Goal: Task Accomplishment & Management: Use online tool/utility

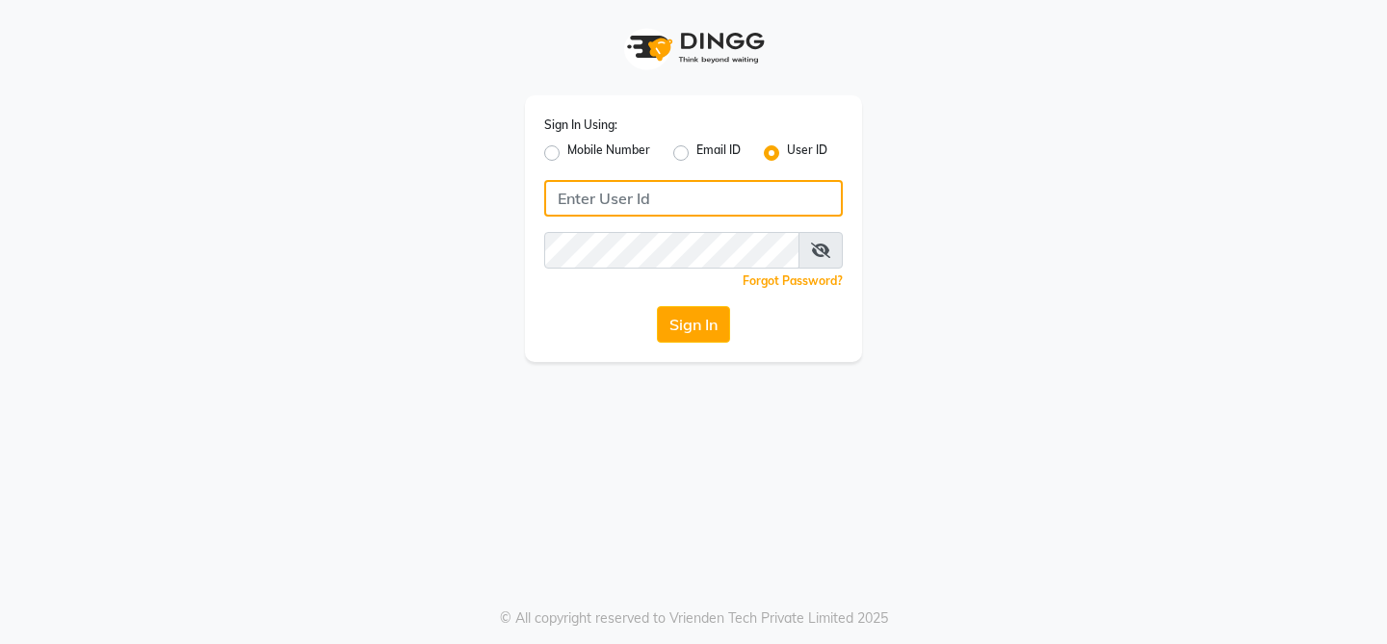
click at [624, 205] on input "Username" at bounding box center [693, 198] width 298 height 37
type input "infinitisalon"
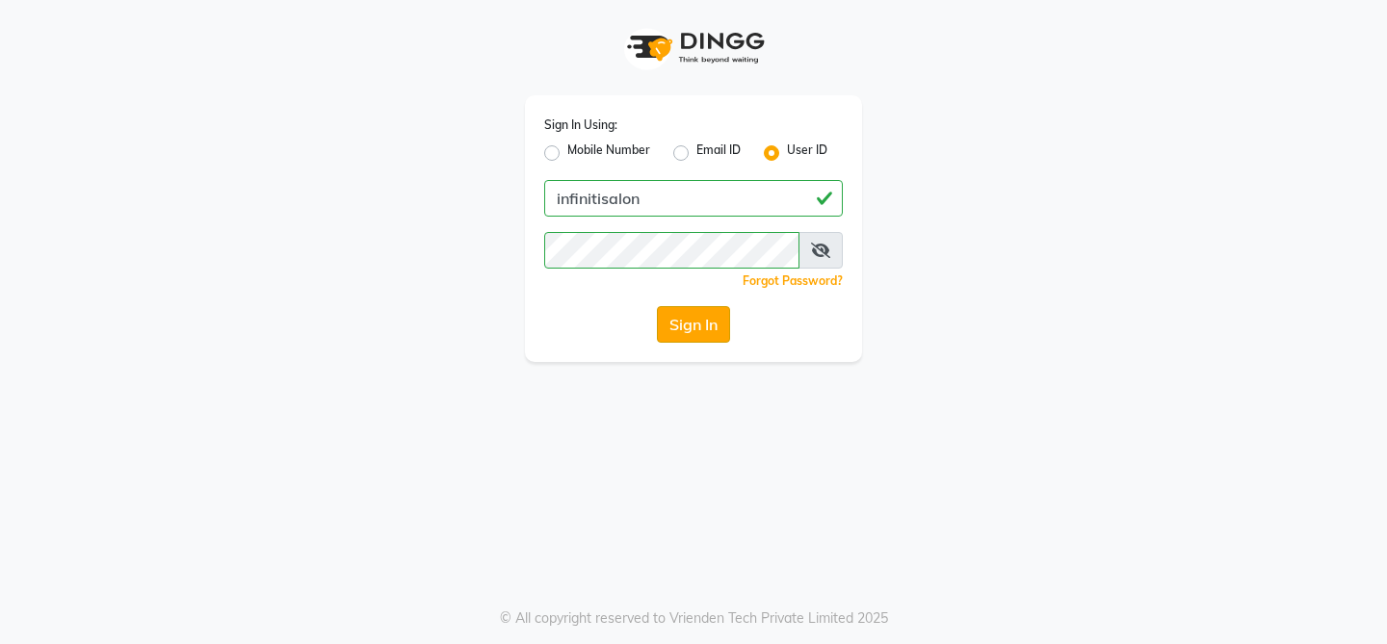
click at [685, 336] on button "Sign In" at bounding box center [693, 324] width 73 height 37
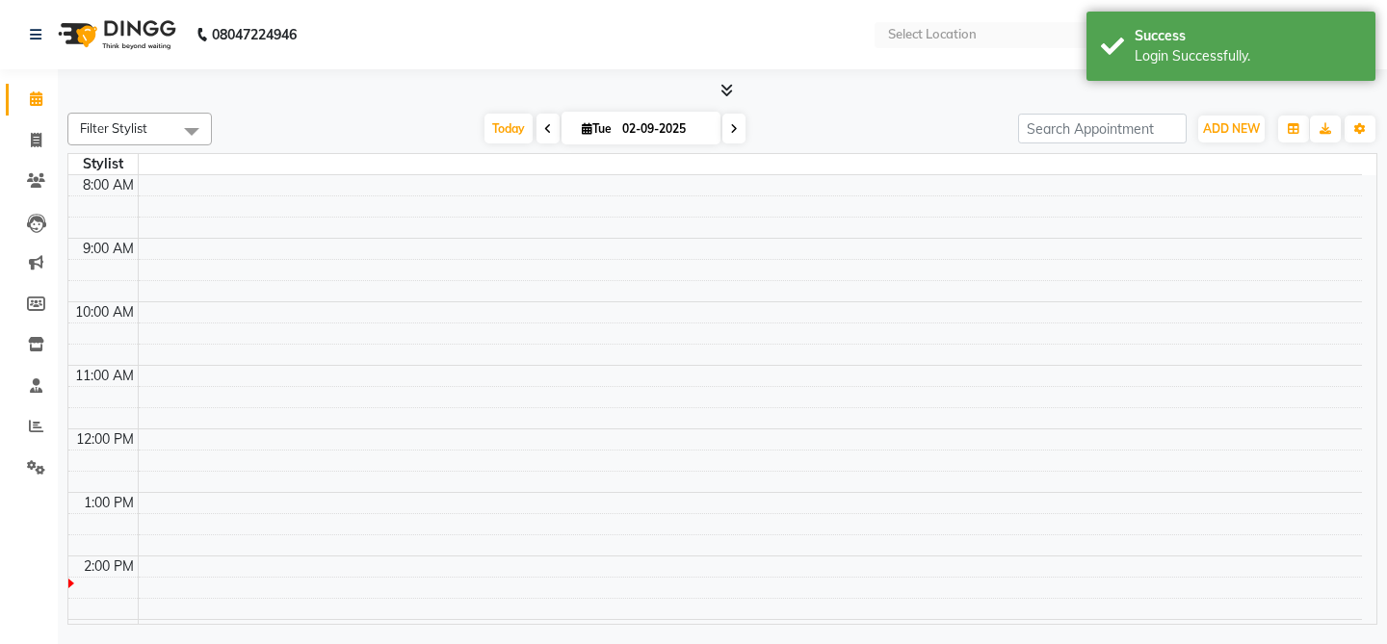
select select "en"
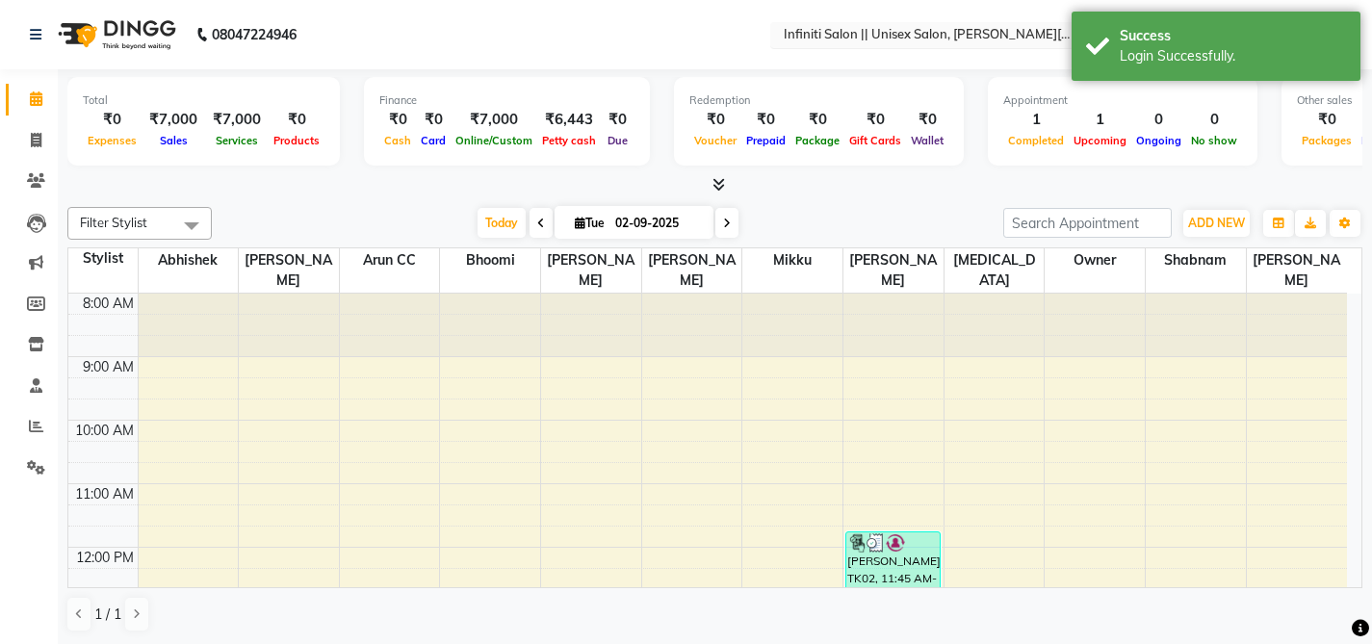
click at [840, 32] on input "text" at bounding box center [919, 36] width 279 height 19
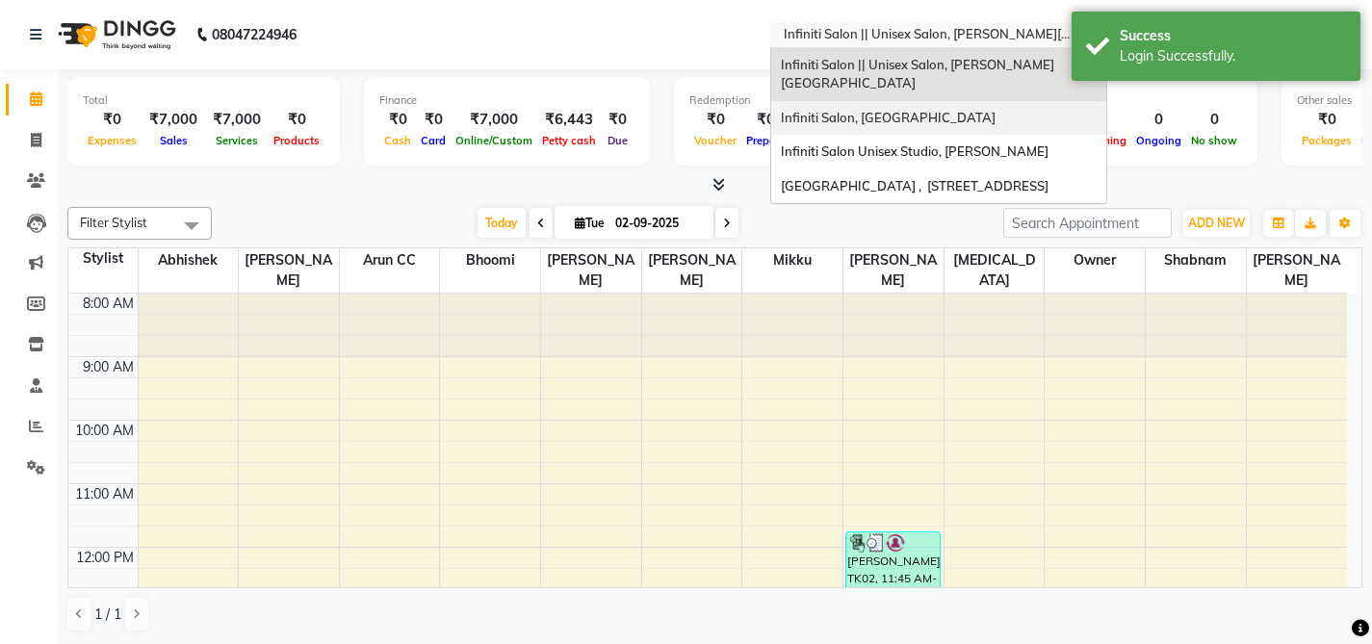
click at [845, 101] on div "Infiniti Salon, [GEOGRAPHIC_DATA]" at bounding box center [938, 118] width 335 height 35
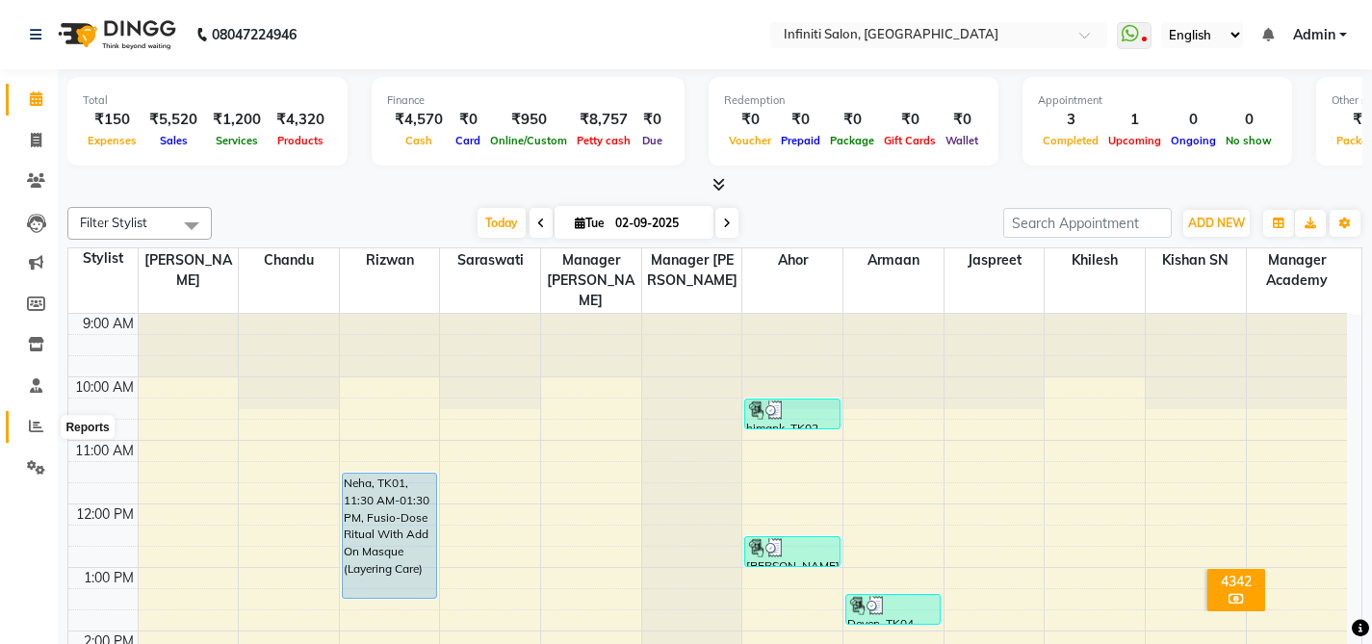
click at [39, 430] on icon at bounding box center [36, 426] width 14 height 14
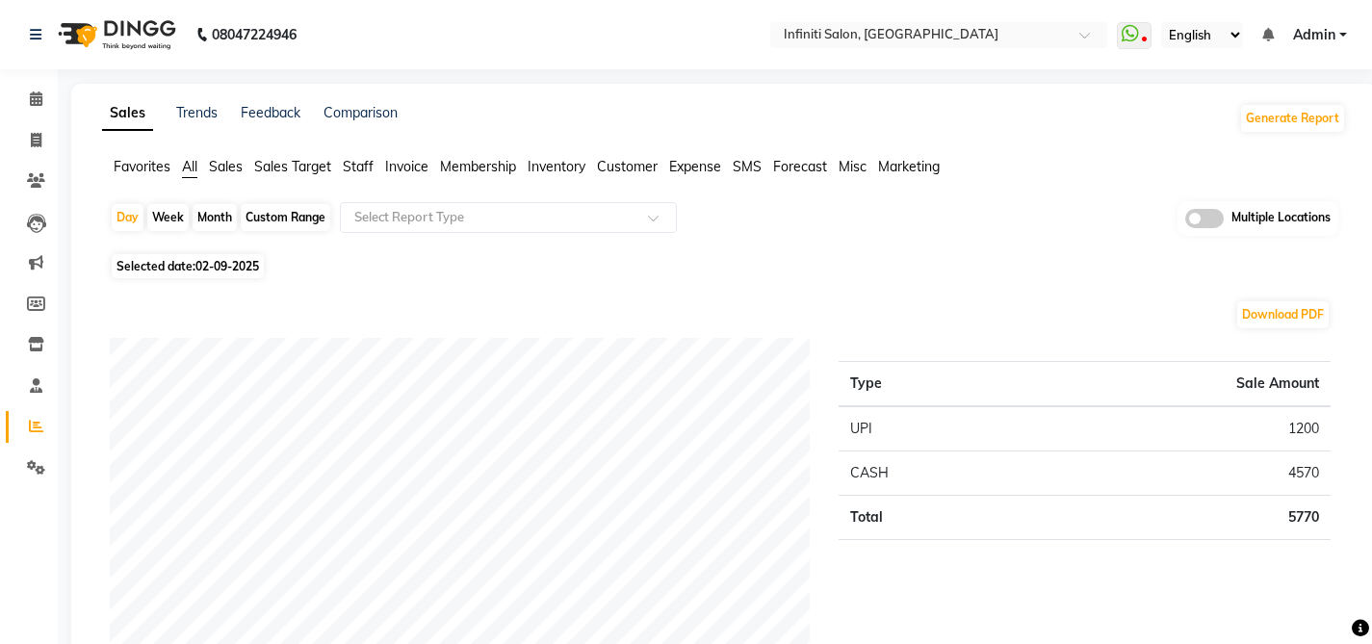
click at [604, 169] on span "Customer" at bounding box center [627, 166] width 61 height 17
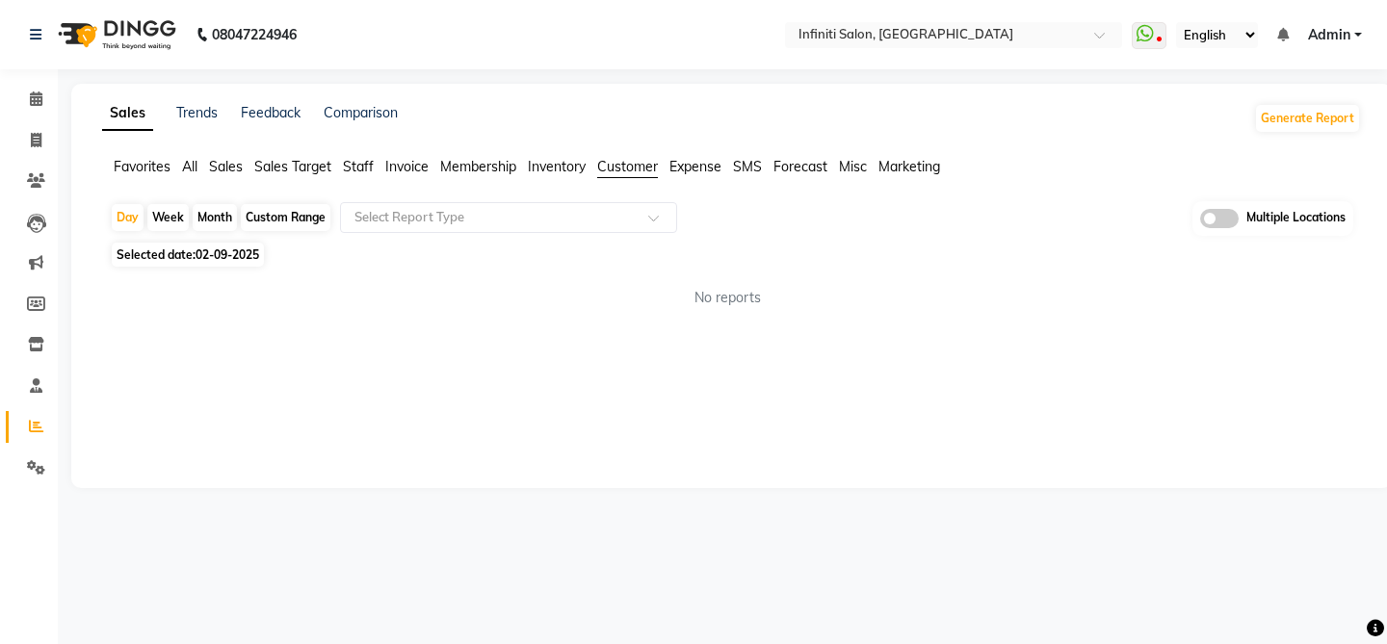
click at [210, 216] on div "Month" at bounding box center [215, 217] width 44 height 27
select select "9"
select select "2025"
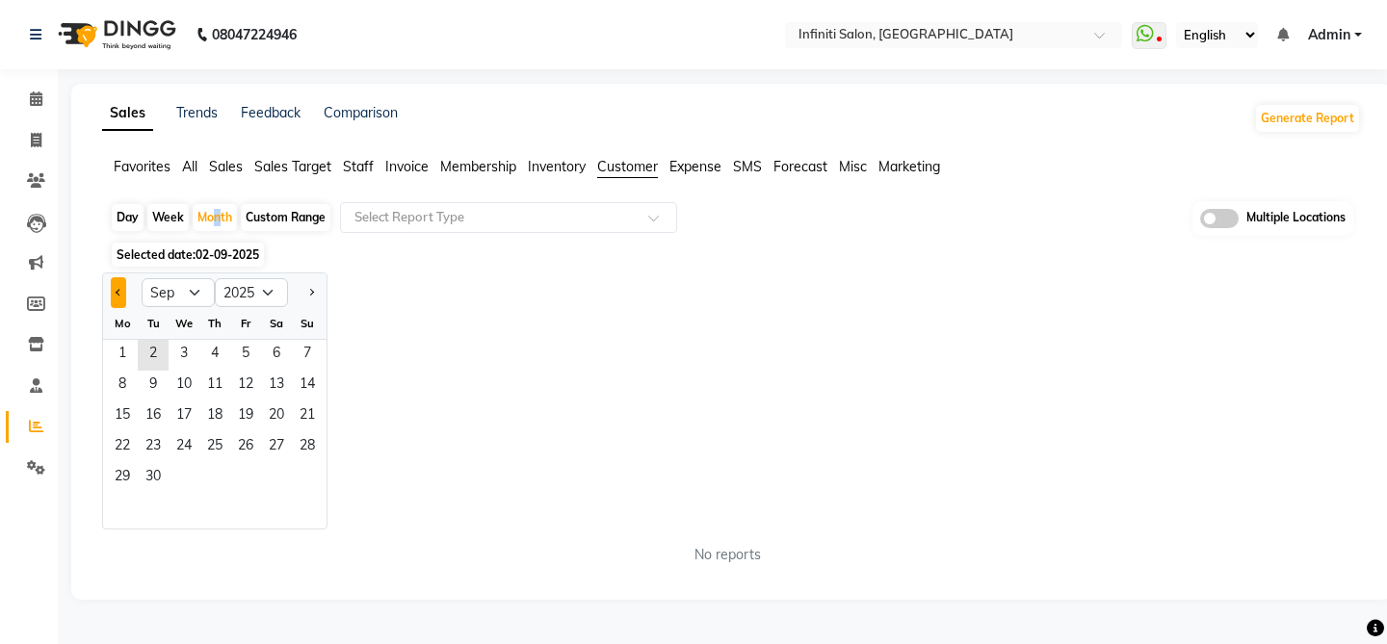
click at [118, 298] on button "Previous month" at bounding box center [118, 292] width 15 height 31
select select "8"
click at [246, 359] on span "1" at bounding box center [245, 355] width 31 height 31
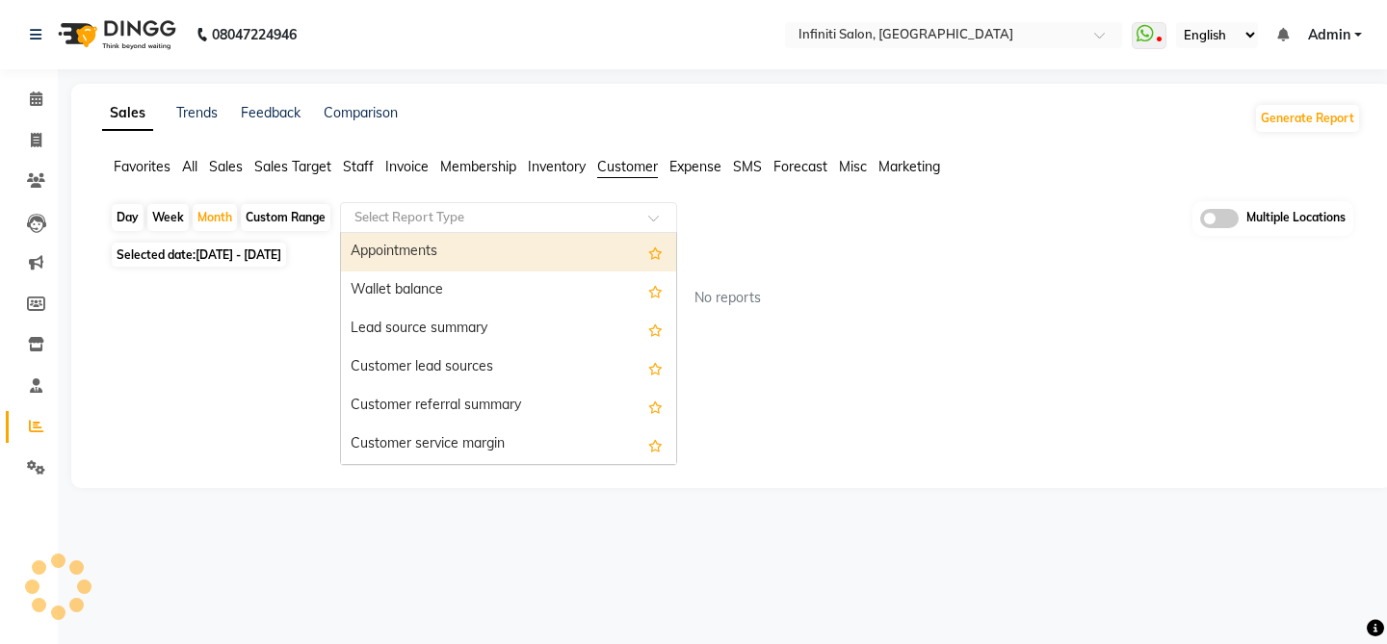
click at [409, 219] on input "text" at bounding box center [488, 217] width 277 height 19
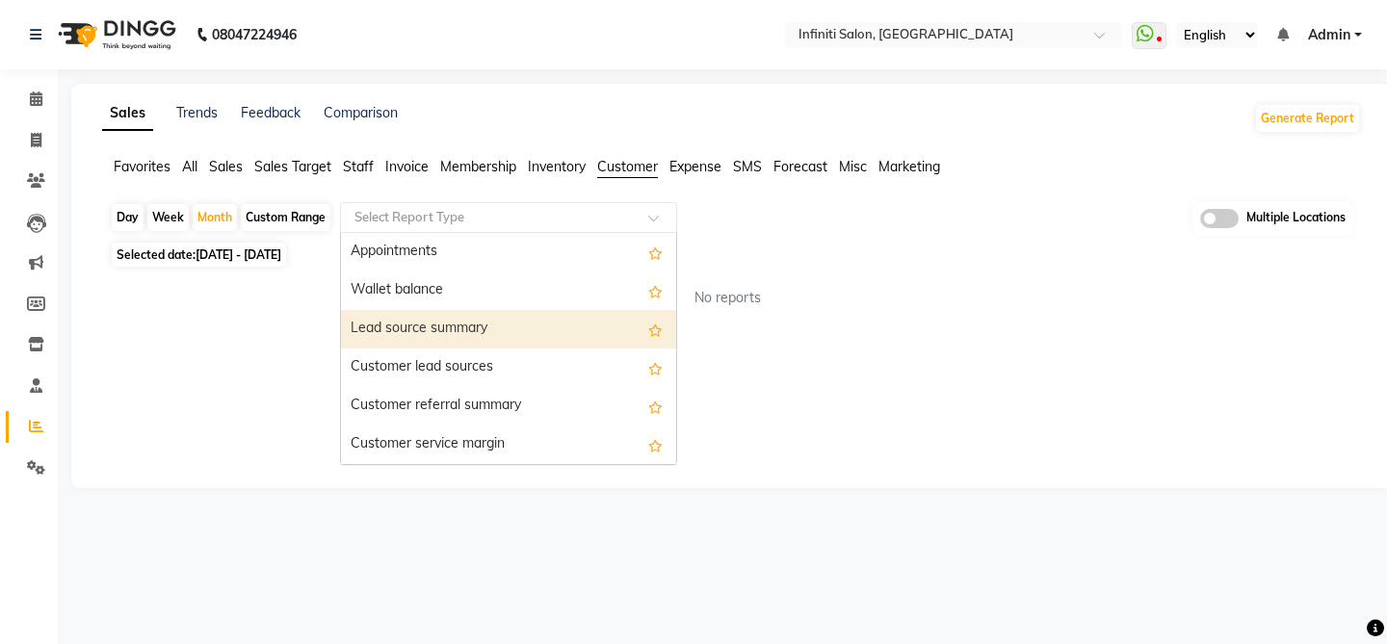
click at [440, 332] on div "Lead source summary" at bounding box center [508, 329] width 335 height 39
select select "full_report"
select select "csv"
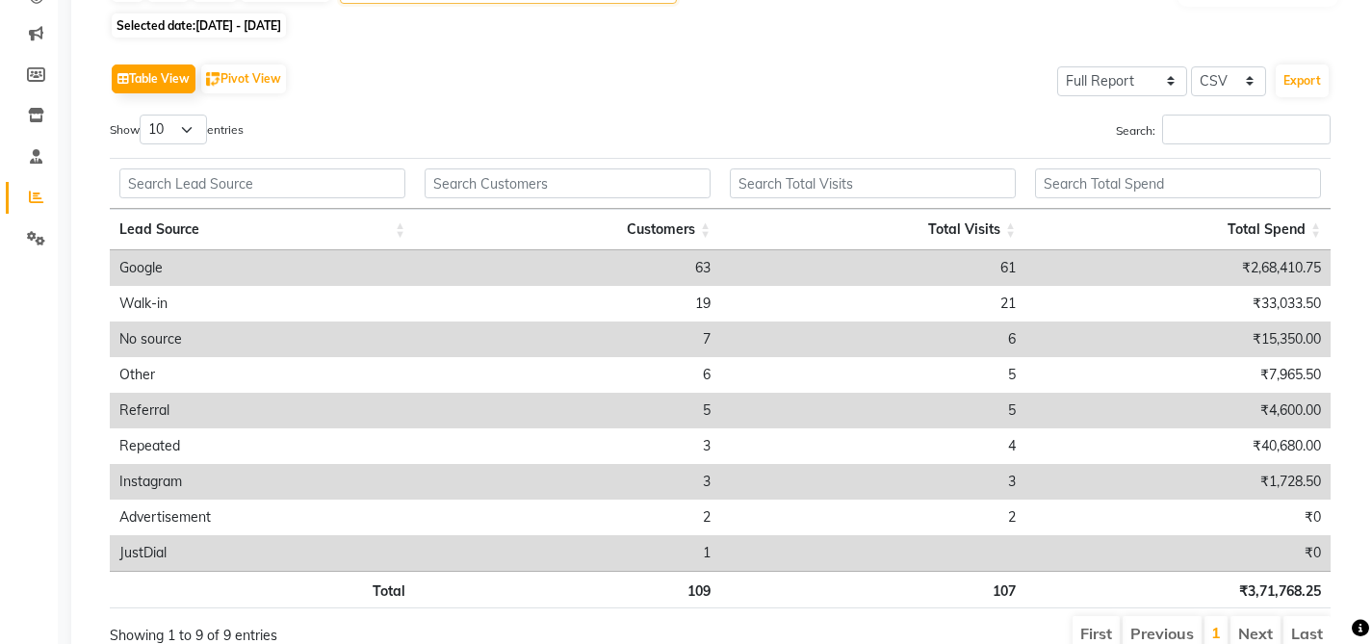
scroll to position [246, 0]
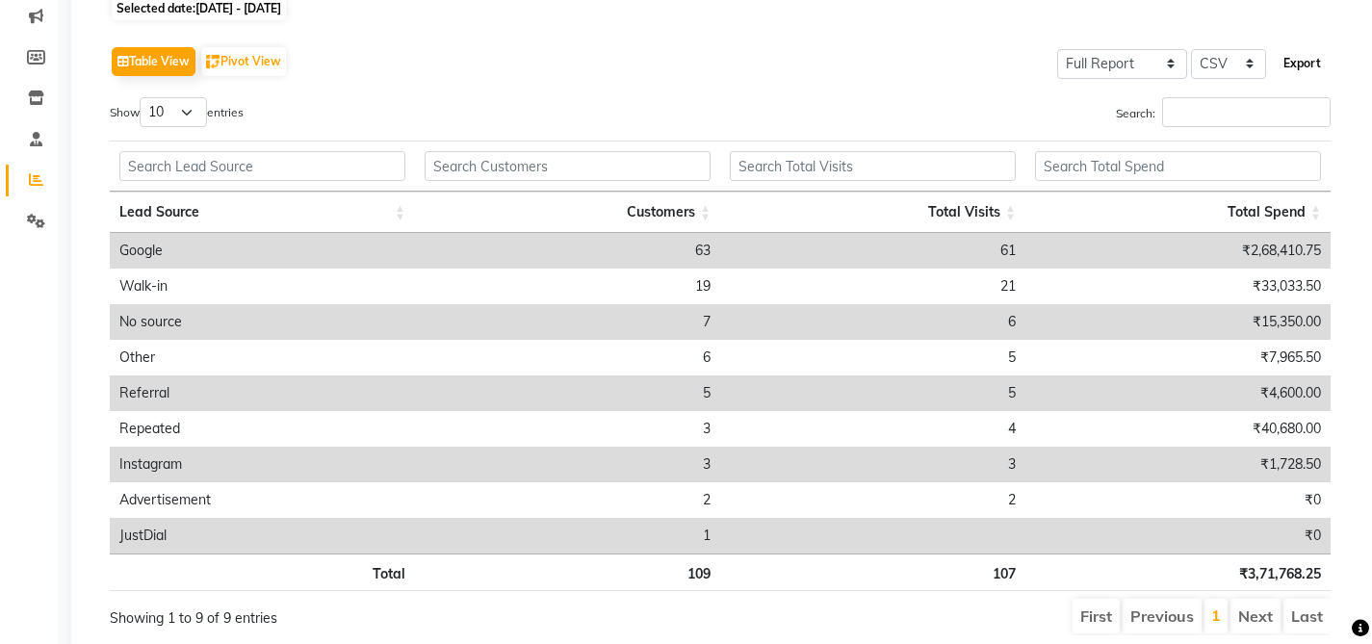
click at [1308, 64] on button "Export" at bounding box center [1302, 63] width 53 height 33
